Goal: Book appointment/travel/reservation

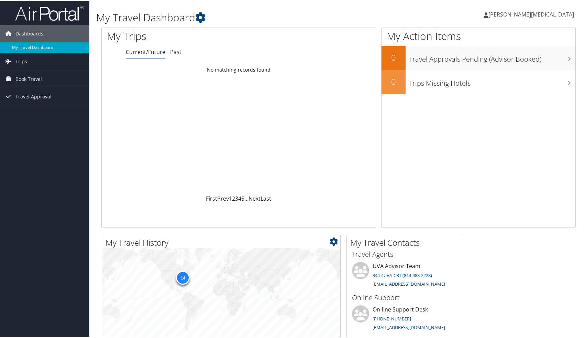
click at [184, 276] on div "14" at bounding box center [183, 277] width 14 height 14
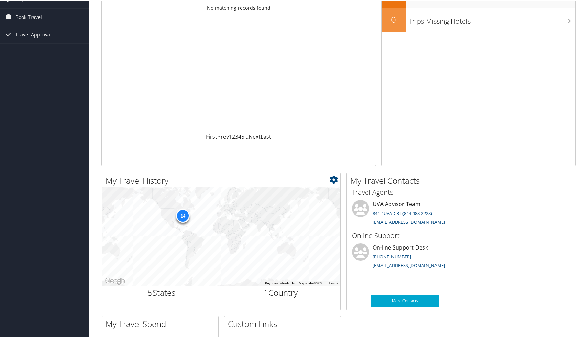
scroll to position [132, 0]
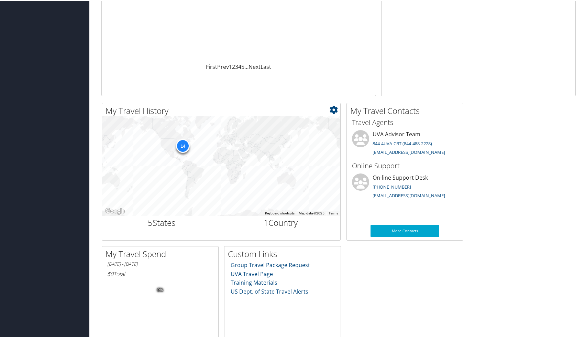
click at [159, 223] on h2 "5 States" at bounding box center [161, 222] width 109 height 12
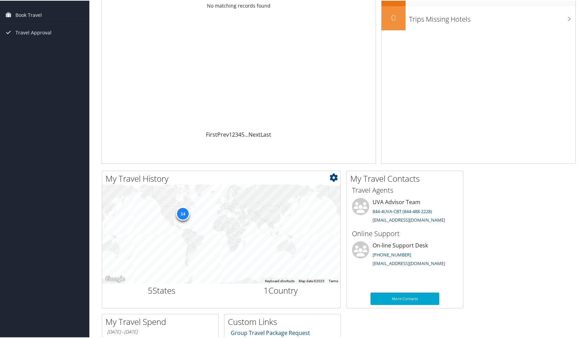
scroll to position [0, 0]
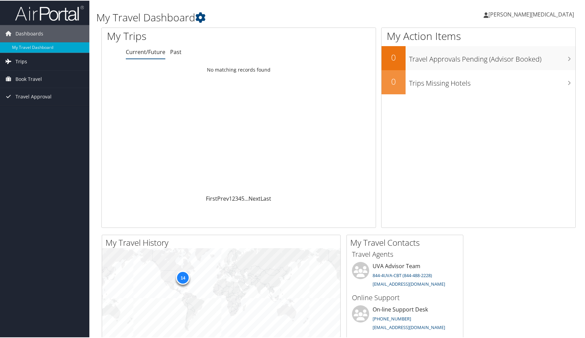
click at [26, 61] on span "Trips" at bounding box center [21, 60] width 12 height 17
click at [28, 108] on span "Book Travel" at bounding box center [28, 109] width 26 height 17
click at [30, 108] on span "Book Travel" at bounding box center [28, 109] width 26 height 17
click at [30, 109] on span "Book Travel" at bounding box center [28, 109] width 26 height 17
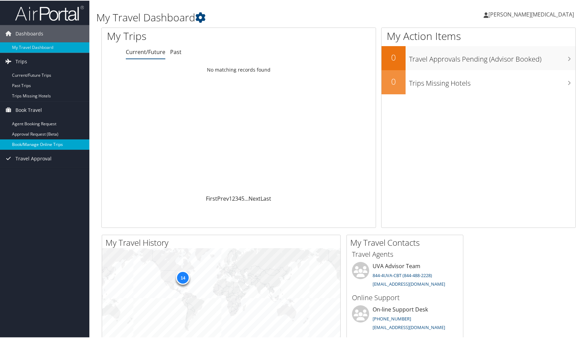
click at [53, 144] on link "Book/Manage Online Trips" at bounding box center [44, 144] width 89 height 10
